Goal: Task Accomplishment & Management: Use online tool/utility

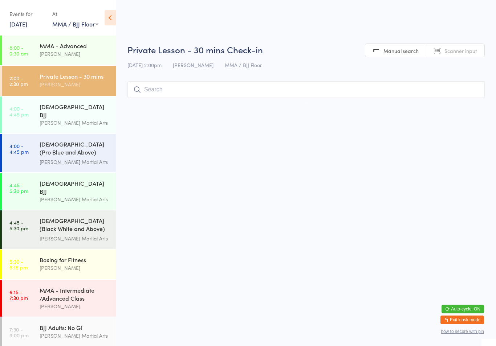
select select "1"
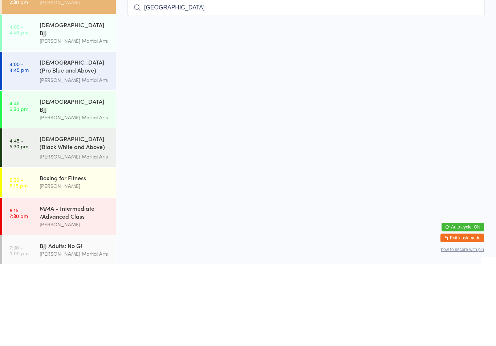
type input "Roman"
click at [52, 140] on div "[DEMOGRAPHIC_DATA] (Pro Blue and Above) Freestyle Martial Arts" at bounding box center [75, 149] width 70 height 18
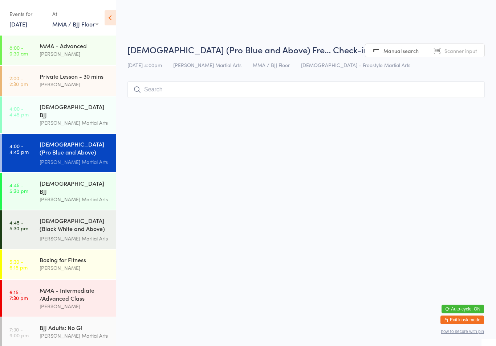
click at [143, 90] on input "search" at bounding box center [305, 89] width 357 height 17
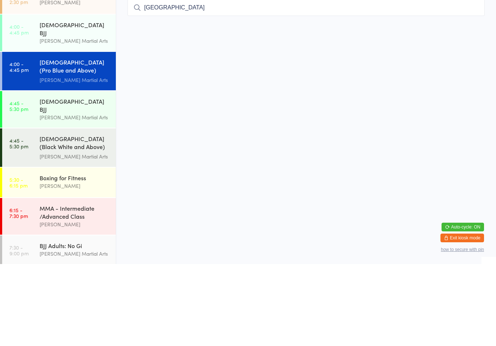
type input "Roman"
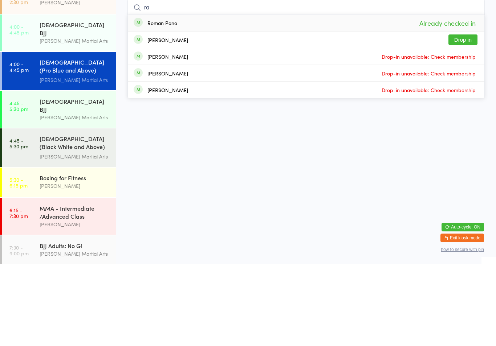
type input "r"
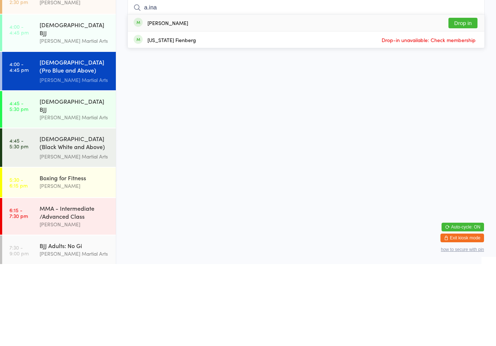
type input "a.ina"
click at [466, 100] on button "Drop in" at bounding box center [462, 105] width 29 height 11
type input "neiko"
click at [464, 100] on button "Drop in" at bounding box center [462, 105] width 29 height 11
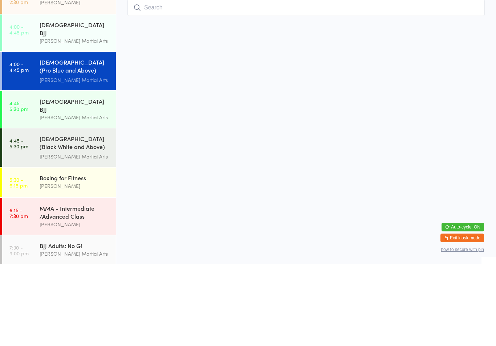
click at [77, 119] on div "[PERSON_NAME] Martial Arts" at bounding box center [75, 123] width 70 height 8
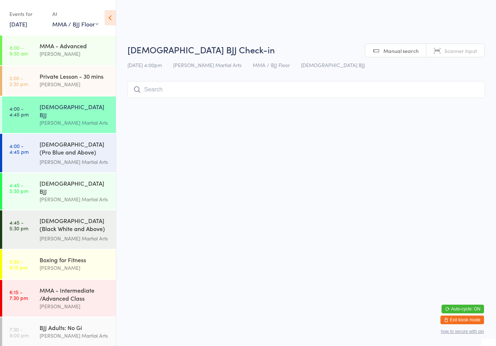
click at [191, 87] on input "search" at bounding box center [305, 89] width 357 height 17
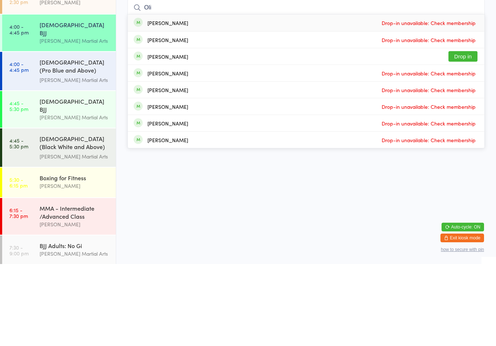
type input "Oli"
click at [156, 136] on div "[PERSON_NAME]" at bounding box center [167, 139] width 41 height 6
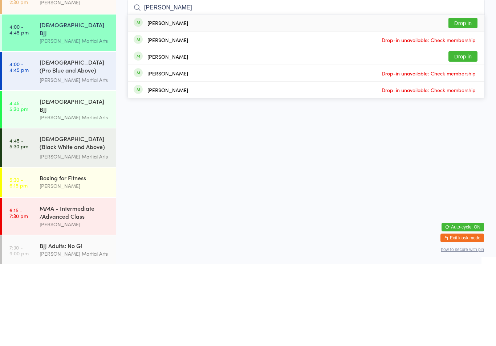
type input "[PERSON_NAME]"
click at [464, 100] on button "Drop in" at bounding box center [462, 105] width 29 height 11
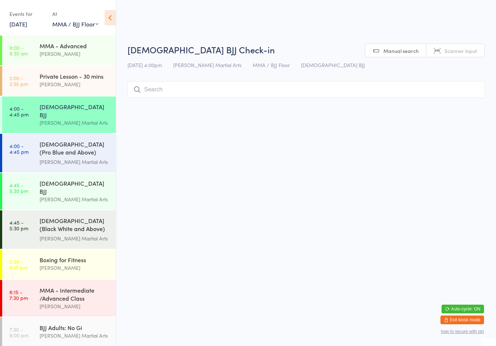
click at [462, 90] on input "search" at bounding box center [305, 89] width 357 height 17
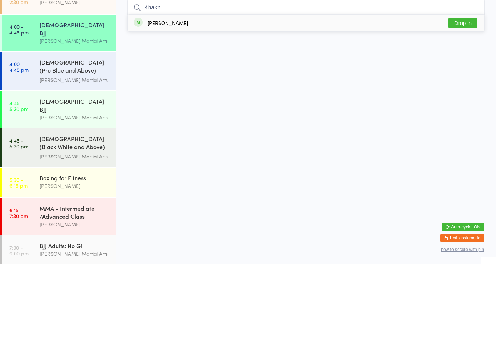
type input "Khakn"
click at [470, 100] on button "Drop in" at bounding box center [462, 105] width 29 height 11
type input "k"
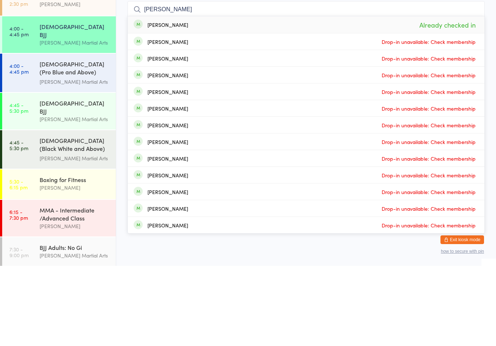
type input "[PERSON_NAME]"
click at [181, 97] on div "[PERSON_NAME] Already checked in" at bounding box center [306, 105] width 357 height 17
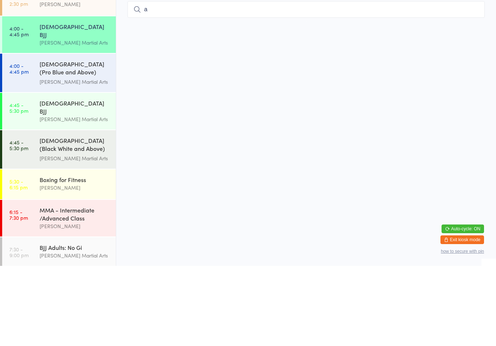
type input "ar"
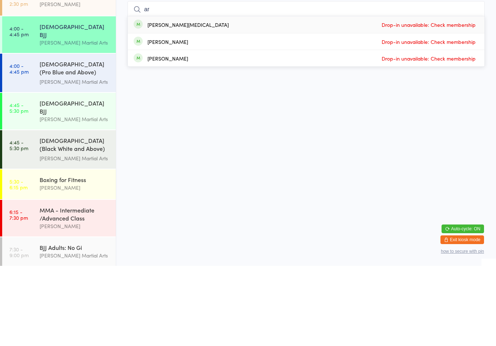
click at [89, 140] on div "[DEMOGRAPHIC_DATA] (Pro Blue and Above) Freestyle Martial Arts" at bounding box center [75, 149] width 70 height 18
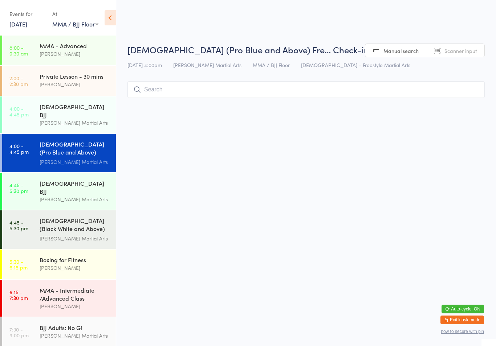
click at [156, 84] on input "search" at bounding box center [305, 89] width 357 height 17
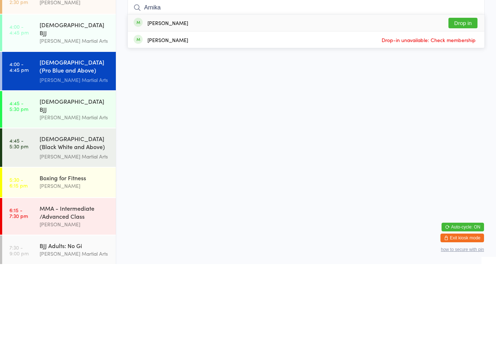
type input "Arnika"
click at [469, 100] on button "Drop in" at bounding box center [462, 105] width 29 height 11
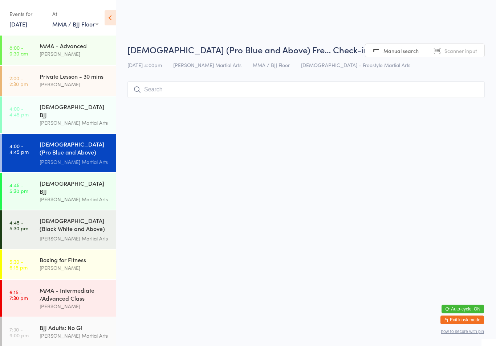
click at [279, 97] on input "search" at bounding box center [305, 89] width 357 height 17
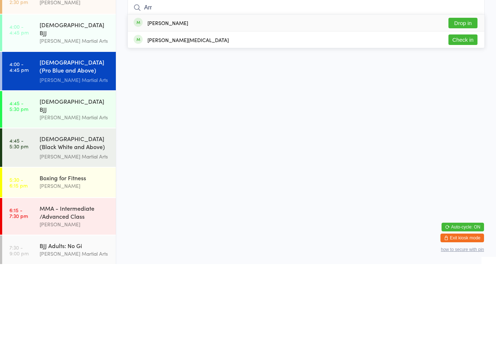
type input "Arr"
click at [464, 100] on button "Drop in" at bounding box center [462, 105] width 29 height 11
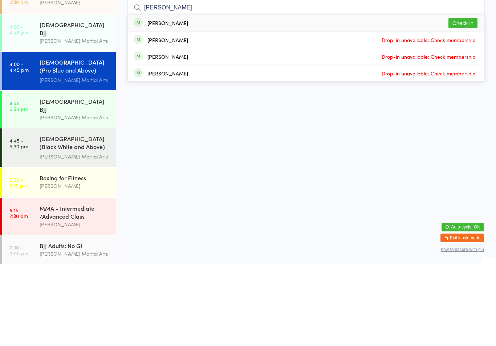
type input "[PERSON_NAME]"
click at [455, 100] on button "Check in" at bounding box center [462, 105] width 29 height 11
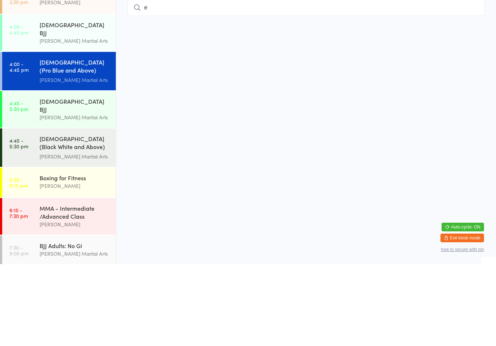
type input "el"
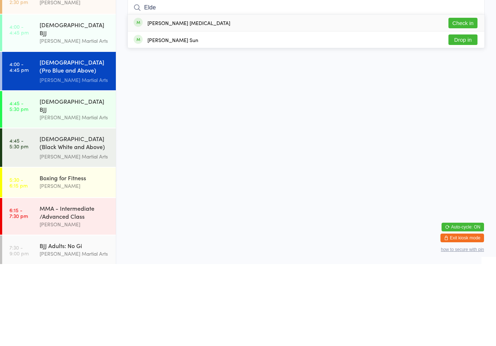
type input "Elde"
click at [468, 100] on button "Check in" at bounding box center [462, 105] width 29 height 11
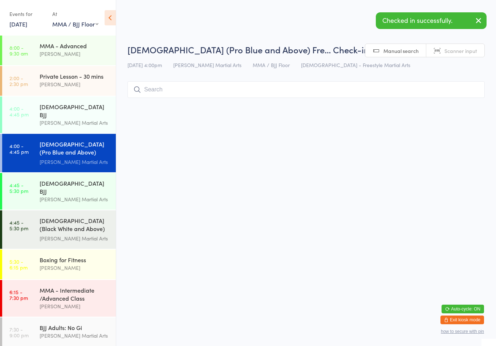
click at [211, 90] on input "search" at bounding box center [305, 89] width 357 height 17
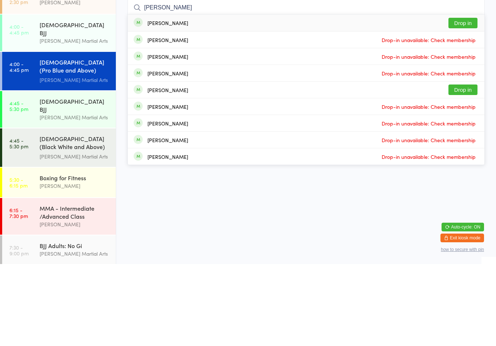
type input "[PERSON_NAME]"
click at [456, 100] on button "Drop in" at bounding box center [462, 105] width 29 height 11
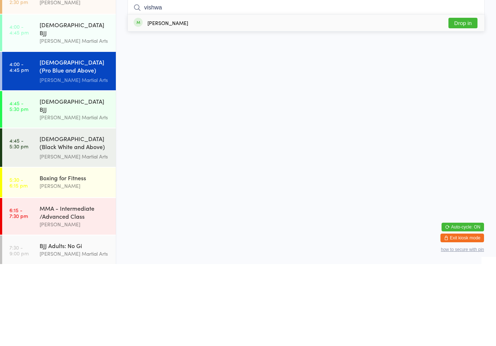
type input "vishwa"
click at [474, 100] on button "Drop in" at bounding box center [462, 105] width 29 height 11
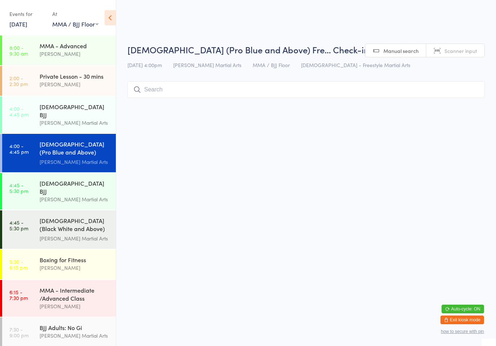
click at [358, 97] on input "search" at bounding box center [305, 89] width 357 height 17
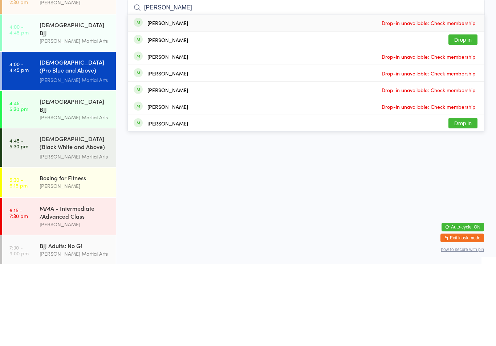
type input "[PERSON_NAME]"
click at [471, 117] on button "Drop in" at bounding box center [462, 122] width 29 height 11
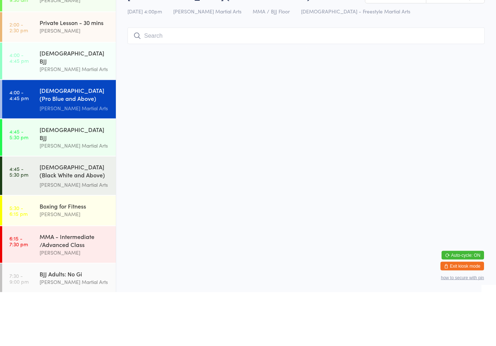
click at [61, 103] on div "[DEMOGRAPHIC_DATA] BJJ" at bounding box center [75, 111] width 70 height 16
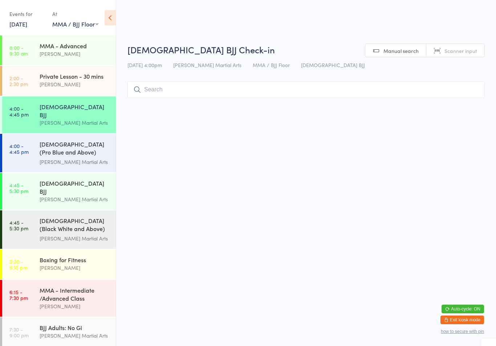
click at [222, 91] on input "search" at bounding box center [305, 89] width 357 height 17
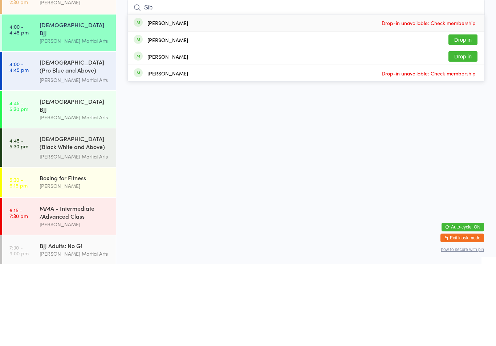
type input "Sib"
click at [466, 117] on button "Drop in" at bounding box center [462, 122] width 29 height 11
type input "sib"
click at [463, 133] on button "Drop in" at bounding box center [462, 138] width 29 height 11
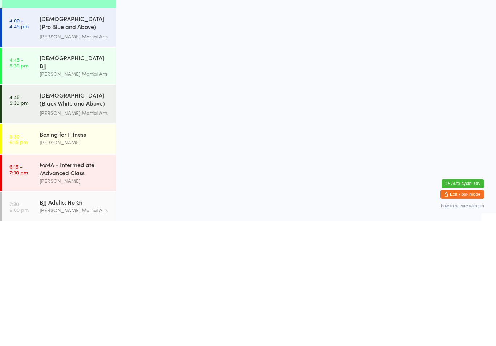
click at [33, 134] on link "4:00 - 4:45 pm [DEMOGRAPHIC_DATA] (Pro Blue and Above) Freestyle Martial Arts […" at bounding box center [59, 153] width 114 height 38
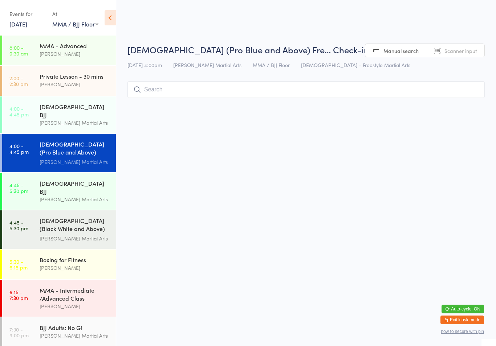
click at [164, 97] on input "search" at bounding box center [305, 89] width 357 height 17
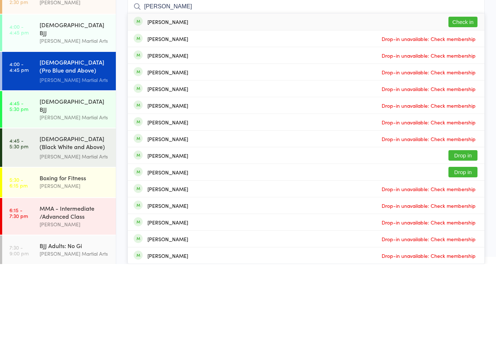
type input "[PERSON_NAME]"
click at [455, 99] on button "Check in" at bounding box center [462, 104] width 29 height 11
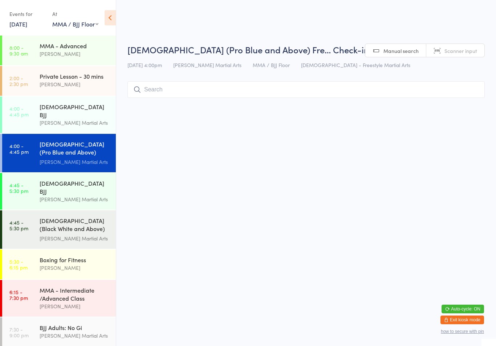
click at [255, 97] on input "search" at bounding box center [305, 89] width 357 height 17
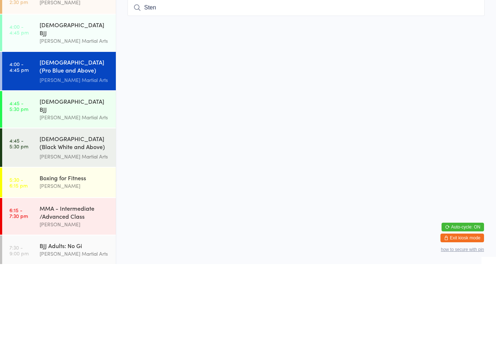
type input "[MEDICAL_DATA]"
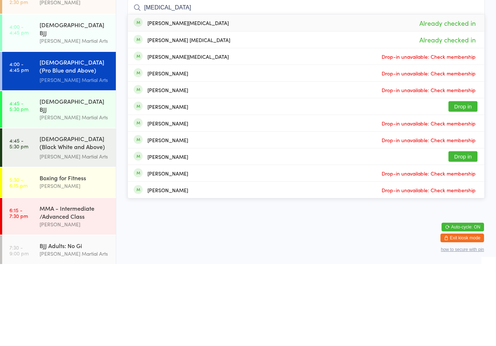
click at [38, 211] on link "4:45 - 5:30 pm [DEMOGRAPHIC_DATA] (Black White and Above) Freestyle Martial ...…" at bounding box center [59, 230] width 114 height 38
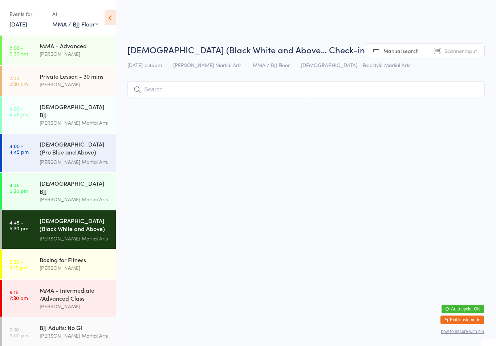
click at [160, 88] on input "search" at bounding box center [305, 89] width 357 height 17
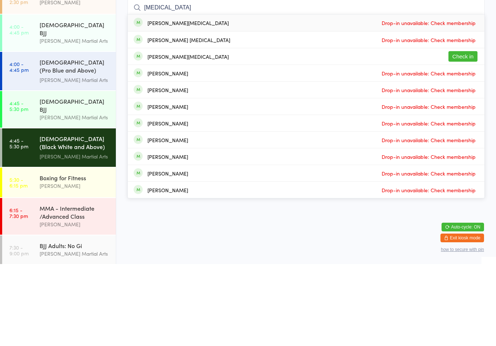
type input "[MEDICAL_DATA]"
click at [153, 136] on div "[PERSON_NAME][MEDICAL_DATA]" at bounding box center [187, 139] width 81 height 6
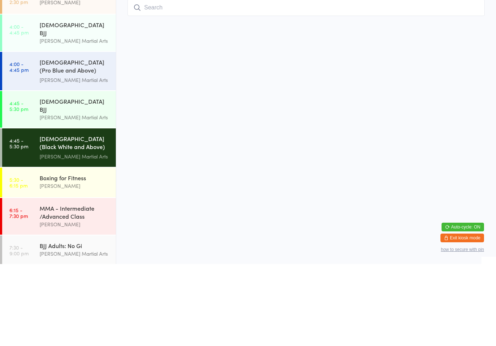
click at [36, 173] on link "4:45 - 5:30 pm [DEMOGRAPHIC_DATA] BJJ [PERSON_NAME] Martial Arts" at bounding box center [59, 191] width 114 height 37
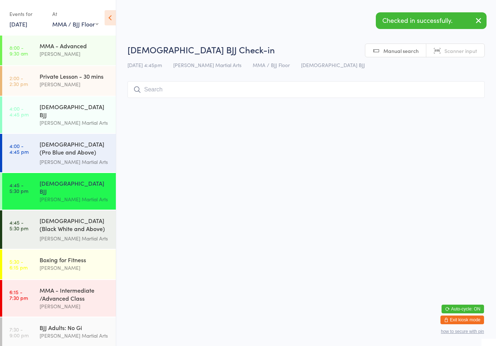
click at [33, 146] on link "4:00 - 4:45 pm [DEMOGRAPHIC_DATA] (Pro Blue and Above) Freestyle Martial Arts […" at bounding box center [59, 153] width 114 height 38
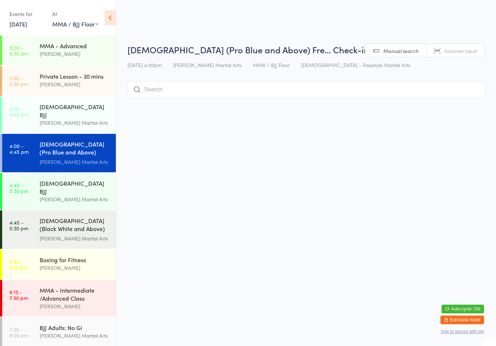
click at [176, 97] on input "search" at bounding box center [305, 89] width 357 height 17
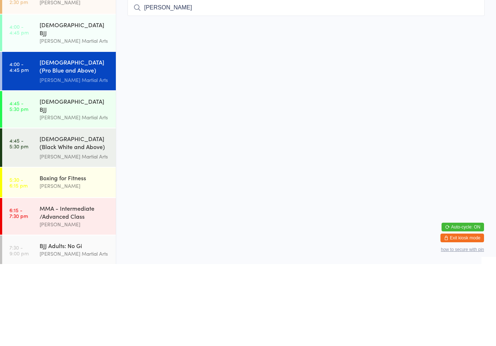
type input "[PERSON_NAME]"
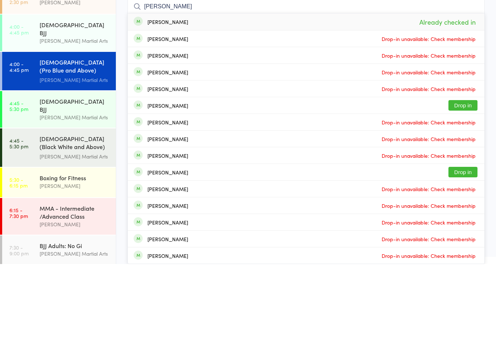
click at [89, 140] on div "[DEMOGRAPHIC_DATA] (Pro Blue and Above) Freestyle Martial Arts" at bounding box center [75, 149] width 70 height 18
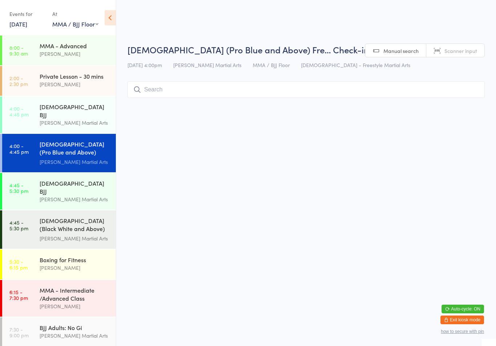
click at [258, 95] on input "search" at bounding box center [305, 89] width 357 height 17
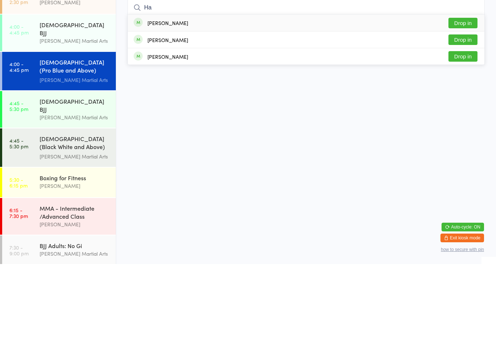
type input "H"
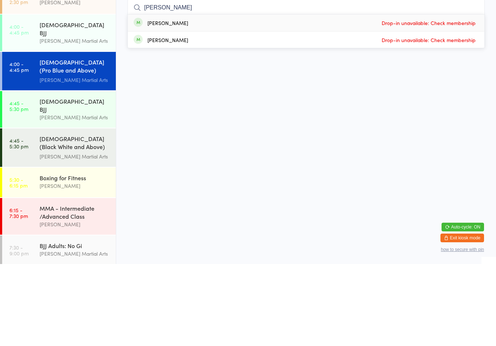
type input "[PERSON_NAME]"
click at [198, 97] on div "[PERSON_NAME] Drop-in unavailable: Check membership" at bounding box center [306, 105] width 357 height 17
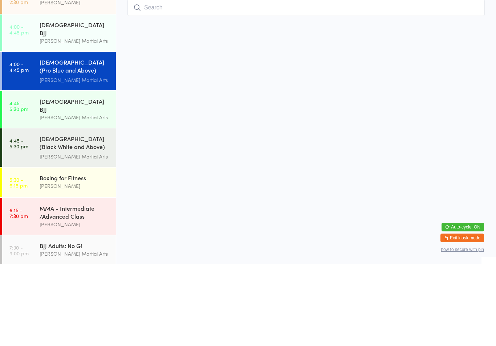
click at [77, 179] on div "[DEMOGRAPHIC_DATA] BJJ" at bounding box center [75, 187] width 70 height 16
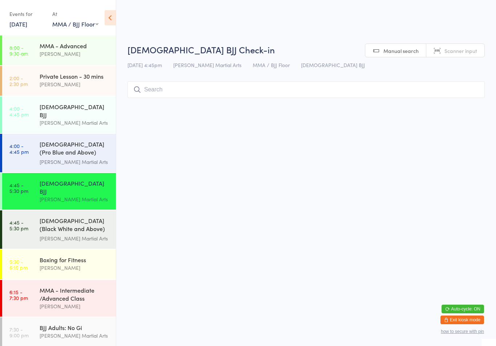
click at [78, 111] on div "[DEMOGRAPHIC_DATA] BJJ" at bounding box center [75, 111] width 70 height 16
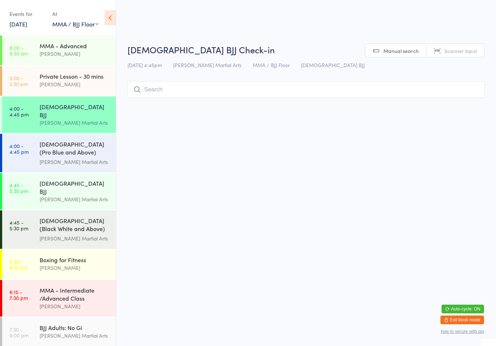
click at [209, 93] on input "search" at bounding box center [305, 89] width 357 height 17
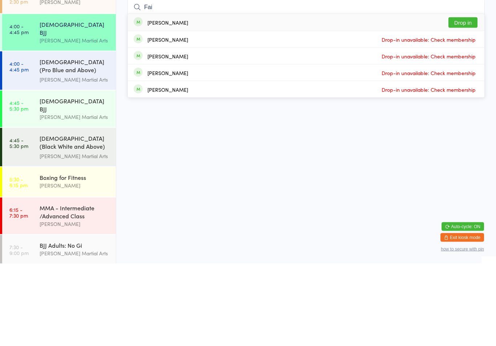
type input "Fai"
click at [473, 100] on button "Drop in" at bounding box center [462, 105] width 29 height 11
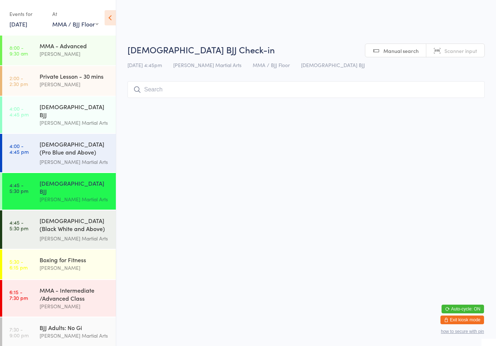
click at [302, 98] on input "search" at bounding box center [305, 89] width 357 height 17
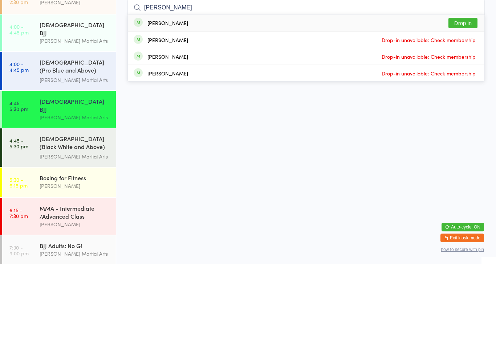
type input "[PERSON_NAME]"
click at [459, 100] on button "Drop in" at bounding box center [462, 105] width 29 height 11
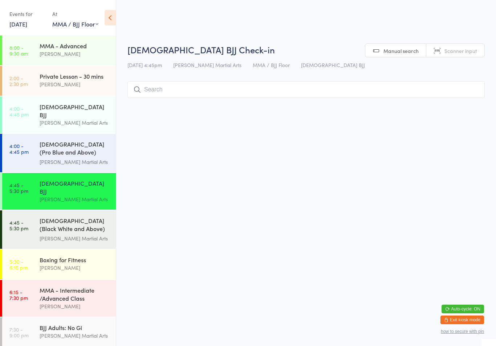
click at [398, 95] on input "search" at bounding box center [305, 89] width 357 height 17
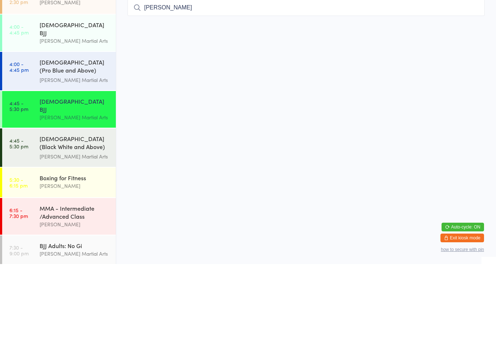
type input "[PERSON_NAME]"
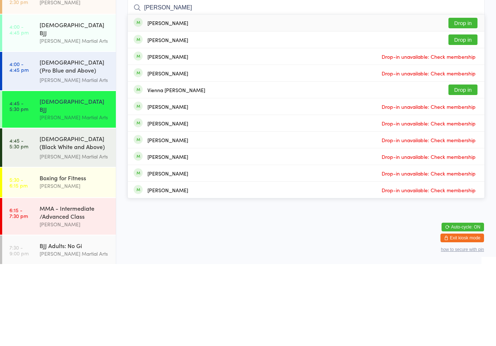
click at [467, 100] on button "Drop in" at bounding box center [462, 105] width 29 height 11
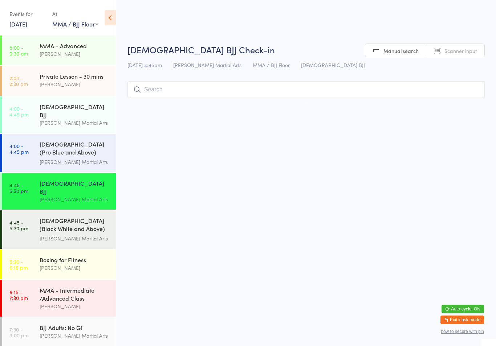
click at [236, 97] on input "search" at bounding box center [305, 89] width 357 height 17
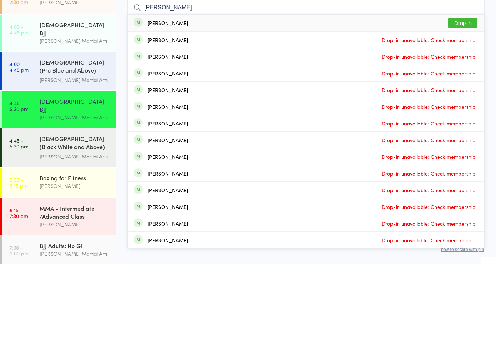
type input "[PERSON_NAME]"
click at [459, 100] on button "Drop in" at bounding box center [462, 105] width 29 height 11
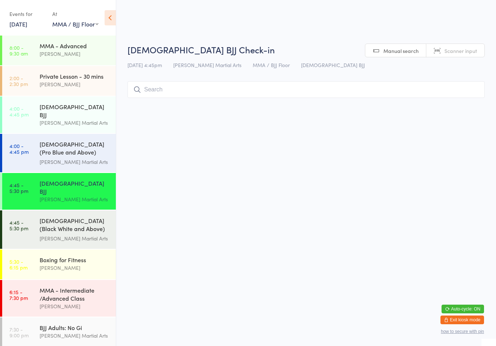
click at [176, 94] on input "search" at bounding box center [305, 89] width 357 height 17
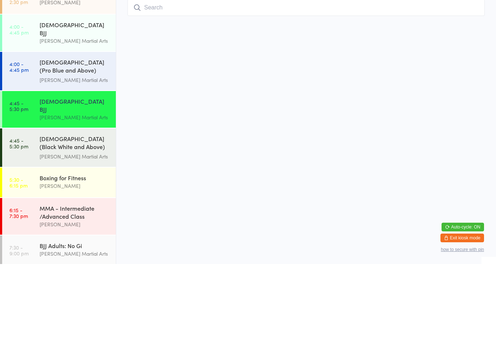
click at [63, 217] on div "[DEMOGRAPHIC_DATA] (Black White and Above) Freestyle Martial ..." at bounding box center [75, 226] width 70 height 18
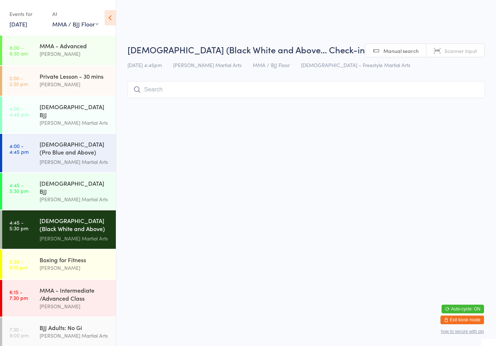
click at [196, 90] on input "search" at bounding box center [305, 89] width 357 height 17
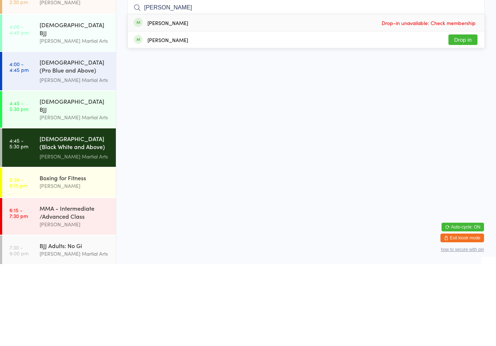
type input "[PERSON_NAME]"
click at [461, 117] on button "Drop in" at bounding box center [462, 122] width 29 height 11
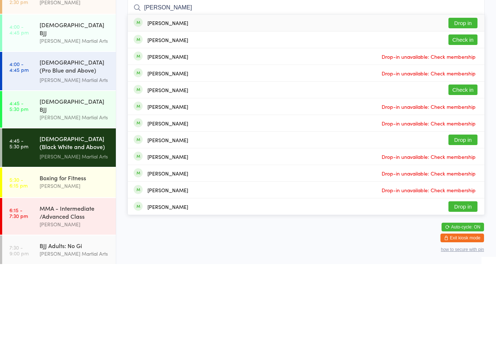
type input "[PERSON_NAME]"
click at [467, 117] on button "Check in" at bounding box center [462, 122] width 29 height 11
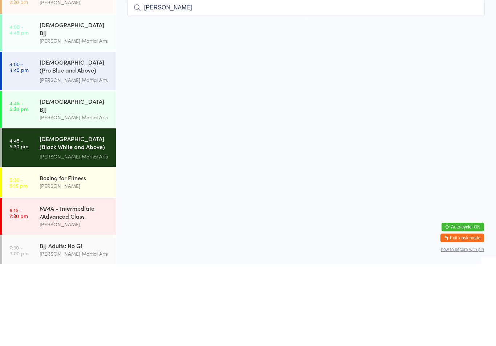
type input "[PERSON_NAME]"
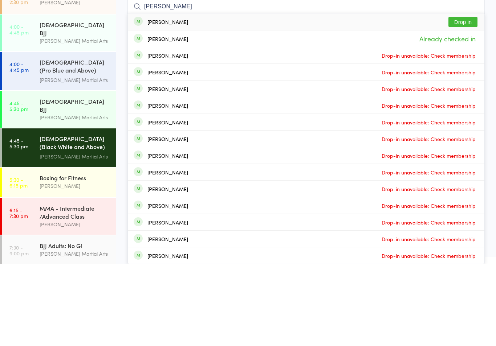
click at [468, 99] on button "Drop in" at bounding box center [462, 104] width 29 height 11
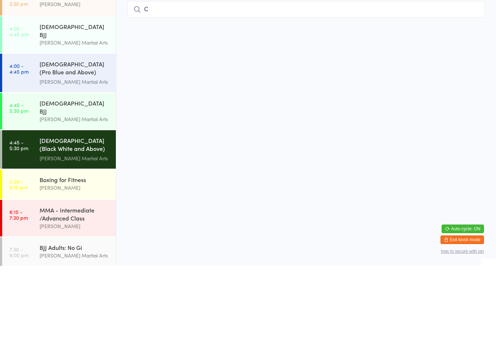
type input "Ca"
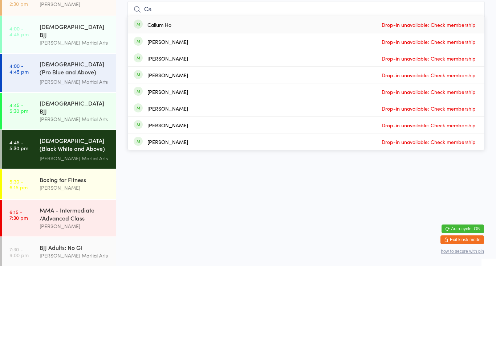
click at [50, 179] on div "[DEMOGRAPHIC_DATA] BJJ" at bounding box center [75, 187] width 70 height 16
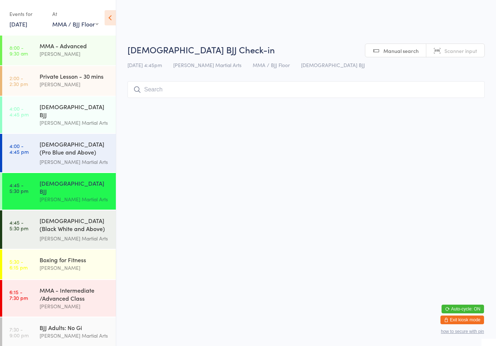
click at [158, 84] on input "search" at bounding box center [305, 89] width 357 height 17
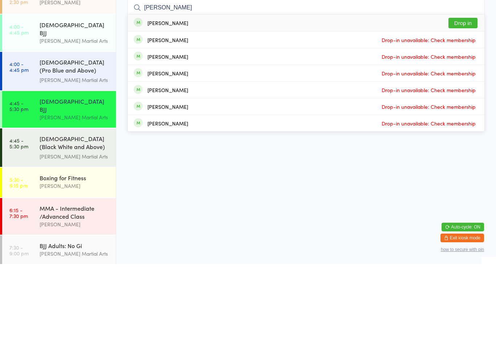
type input "[PERSON_NAME]"
click at [468, 100] on button "Drop in" at bounding box center [462, 105] width 29 height 11
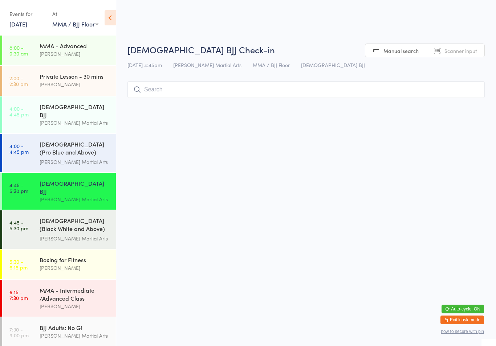
click at [275, 92] on input "search" at bounding box center [305, 89] width 357 height 17
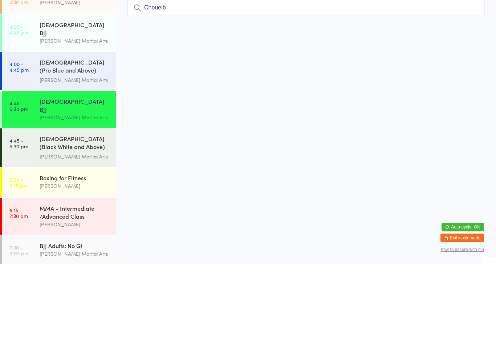
type input "Choueib"
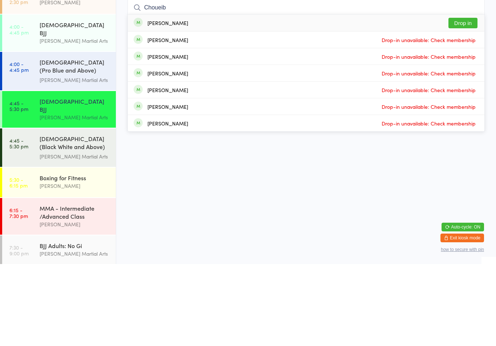
click at [467, 100] on button "Drop in" at bounding box center [462, 105] width 29 height 11
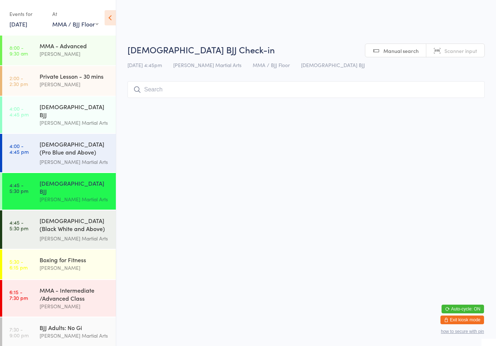
click at [77, 217] on div "[DEMOGRAPHIC_DATA] (Black White and Above) Freestyle Martial ..." at bounding box center [75, 226] width 70 height 18
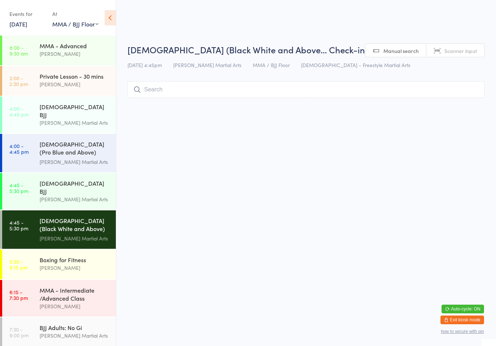
click at [226, 97] on input "search" at bounding box center [305, 89] width 357 height 17
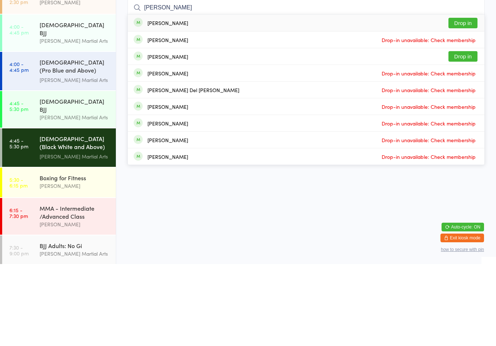
type input "[PERSON_NAME]"
click at [465, 100] on button "Drop in" at bounding box center [462, 105] width 29 height 11
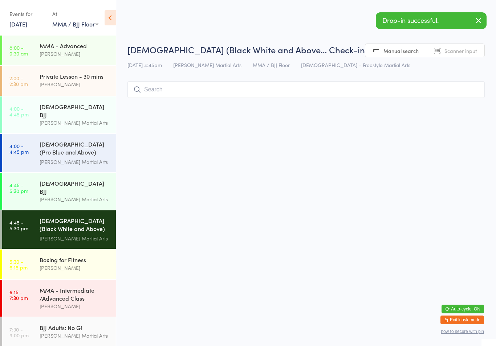
click at [358, 92] on input "search" at bounding box center [305, 89] width 357 height 17
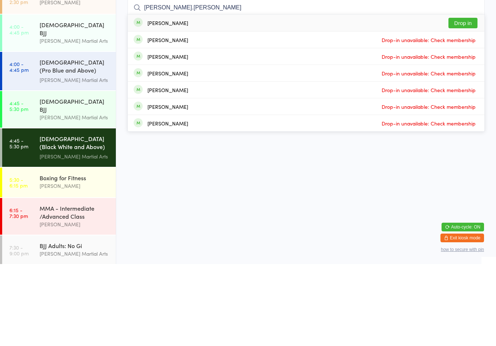
type input "[PERSON_NAME].[PERSON_NAME]"
click at [458, 100] on button "Drop in" at bounding box center [462, 105] width 29 height 11
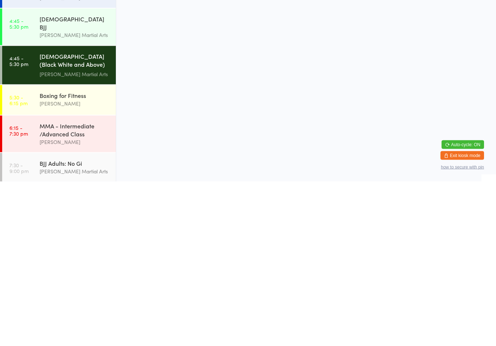
click at [84, 256] on div "Boxing for Fitness" at bounding box center [75, 260] width 70 height 8
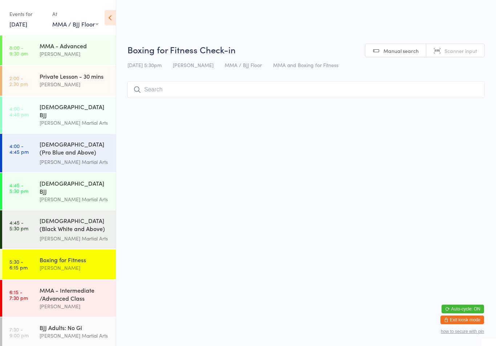
click at [264, 88] on input "search" at bounding box center [305, 89] width 357 height 17
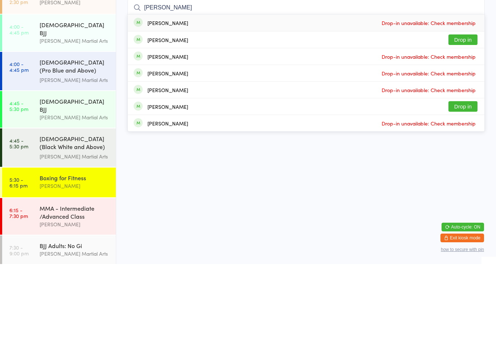
type input "[PERSON_NAME]"
click at [470, 117] on button "Drop in" at bounding box center [462, 122] width 29 height 11
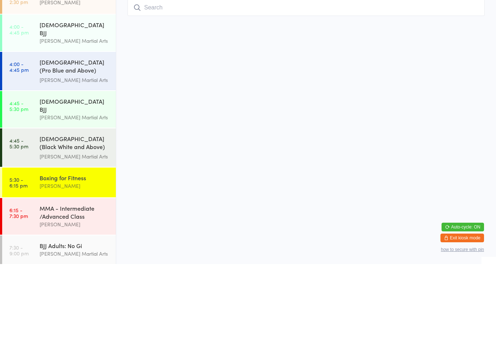
click at [87, 250] on div "Boxing for Fitness [PERSON_NAME]" at bounding box center [78, 264] width 76 height 29
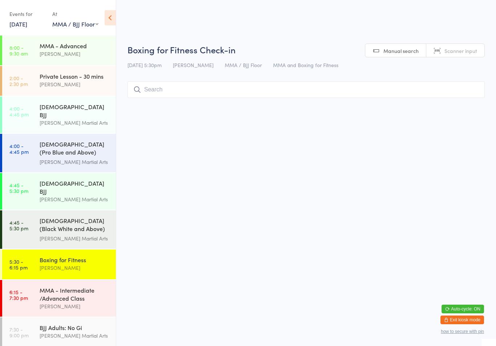
click at [288, 85] on input "search" at bounding box center [305, 89] width 357 height 17
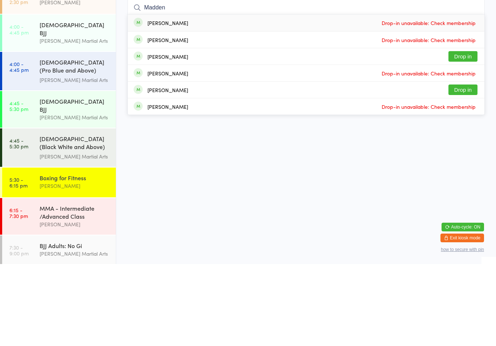
type input "Madden"
click at [468, 133] on button "Drop in" at bounding box center [462, 138] width 29 height 11
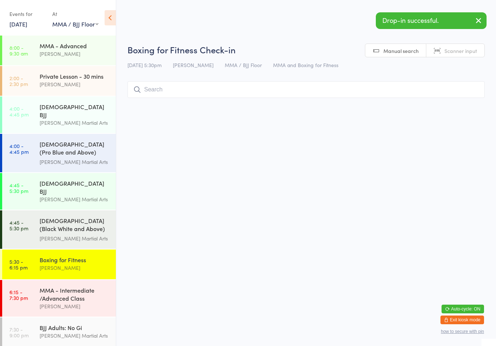
click at [187, 84] on input "search" at bounding box center [305, 89] width 357 height 17
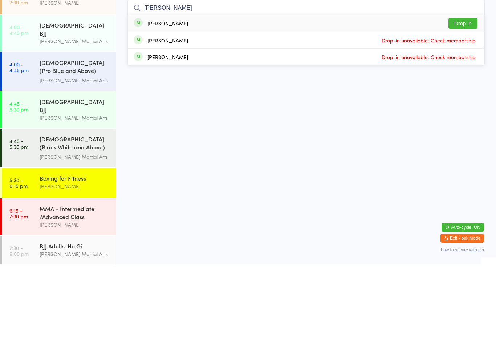
type input "[PERSON_NAME]"
click at [455, 100] on button "Drop in" at bounding box center [462, 105] width 29 height 11
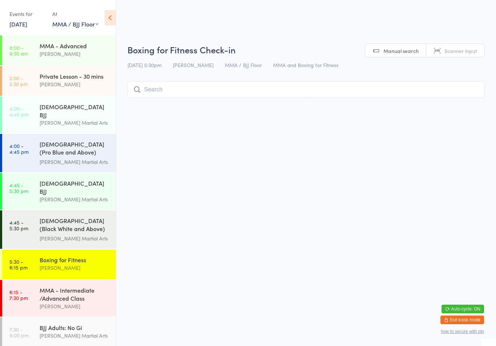
click at [300, 87] on input "search" at bounding box center [305, 89] width 357 height 17
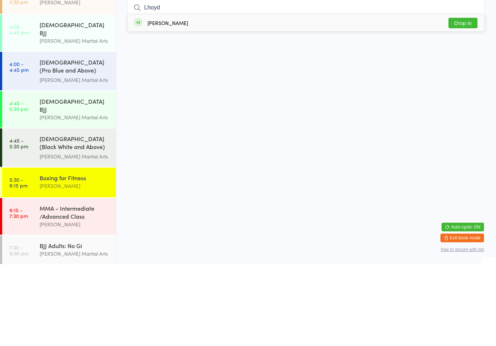
type input "Lhoyd"
click at [463, 100] on button "Drop in" at bounding box center [462, 105] width 29 height 11
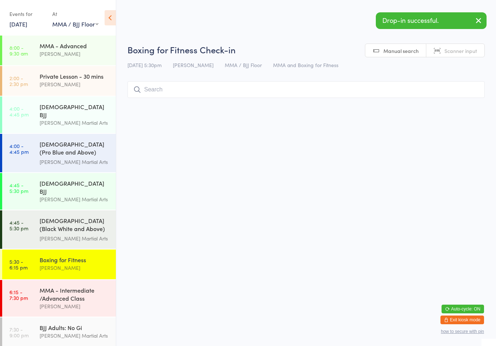
click at [211, 98] on input "search" at bounding box center [305, 89] width 357 height 17
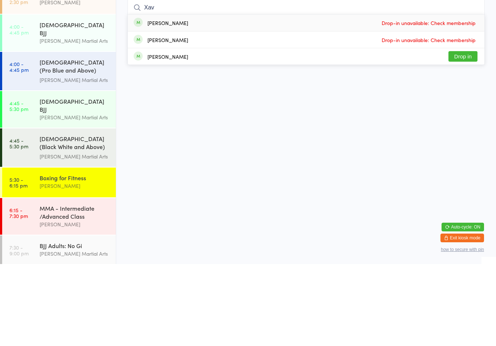
type input "Xav"
click at [468, 133] on button "Drop in" at bounding box center [462, 138] width 29 height 11
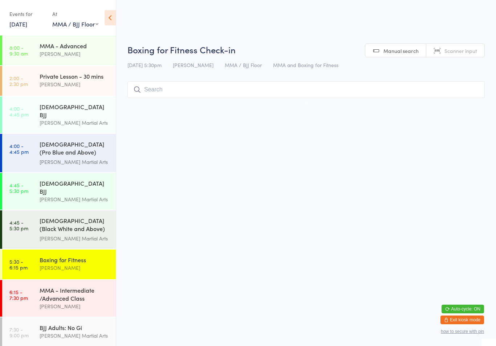
click at [162, 85] on input "search" at bounding box center [305, 89] width 357 height 17
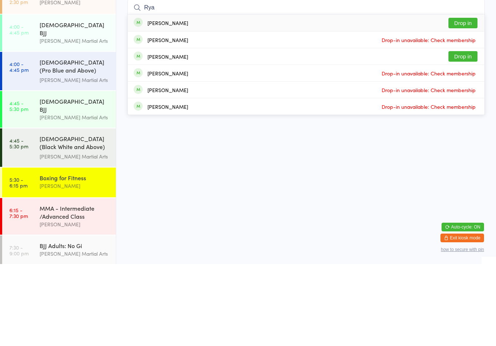
type input "Rya"
click at [466, 133] on button "Drop in" at bounding box center [462, 138] width 29 height 11
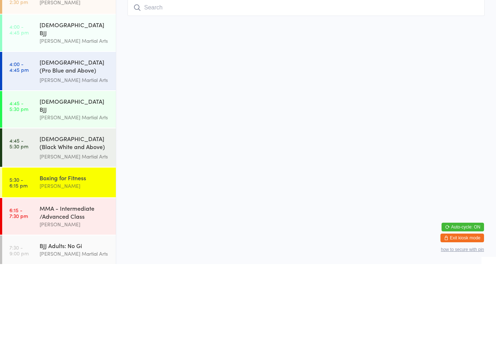
click at [49, 217] on div "[DEMOGRAPHIC_DATA] (Black White and Above) Freestyle Martial ..." at bounding box center [75, 226] width 70 height 18
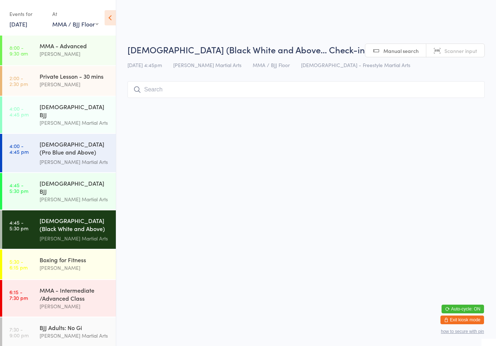
click at [77, 195] on div "[PERSON_NAME] Martial Arts" at bounding box center [75, 199] width 70 height 8
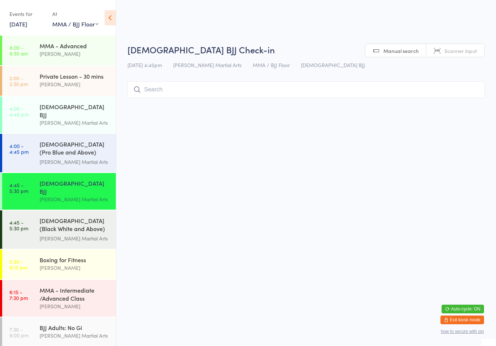
click at [177, 92] on input "search" at bounding box center [305, 89] width 357 height 17
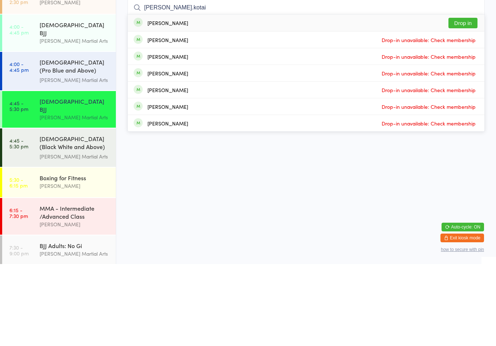
type input "[PERSON_NAME].kotai"
click at [472, 100] on button "Drop in" at bounding box center [462, 105] width 29 height 11
